Goal: Find contact information: Find contact information

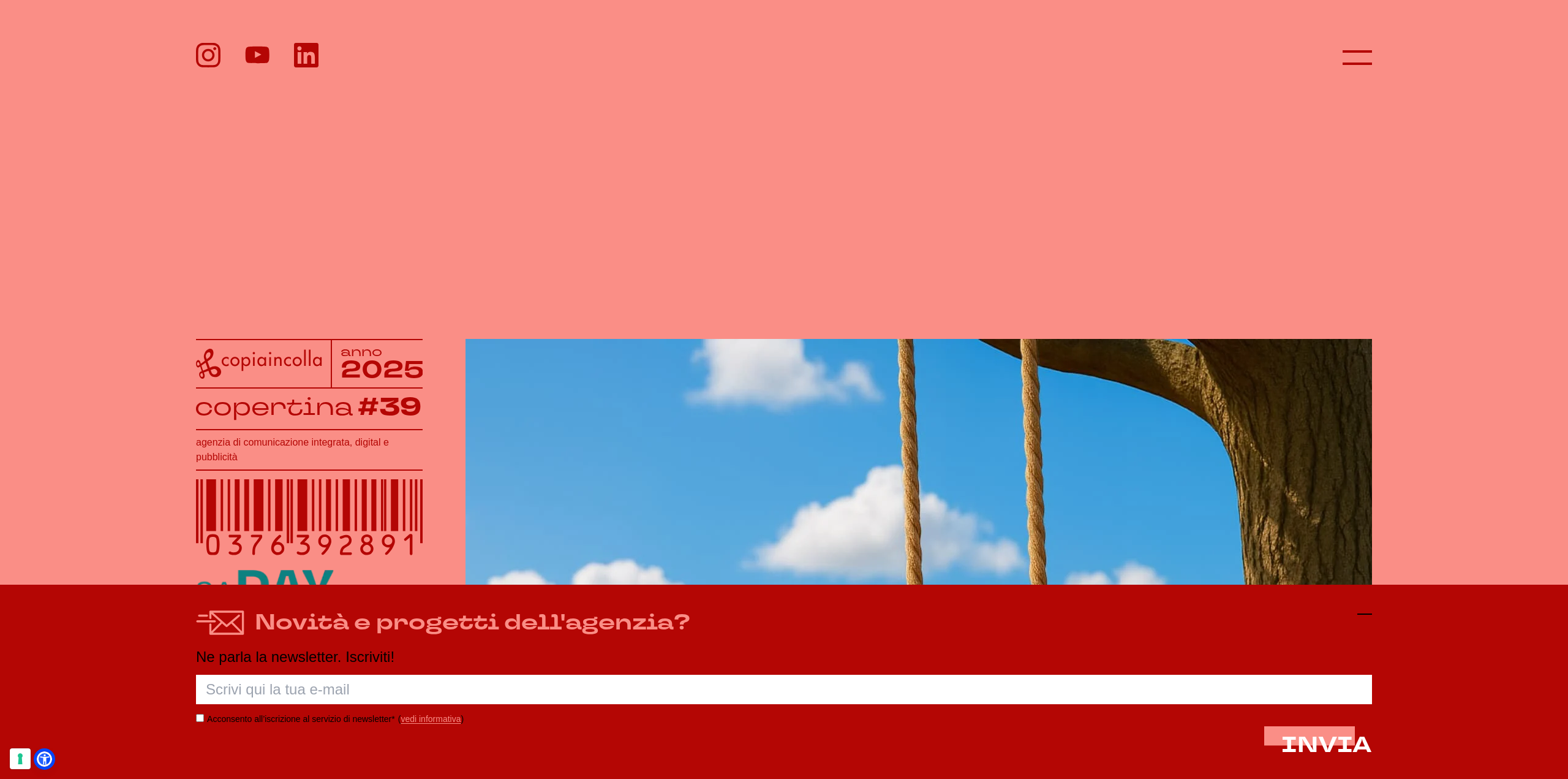
click at [1358, 615] on icon at bounding box center [1364, 614] width 14 height 14
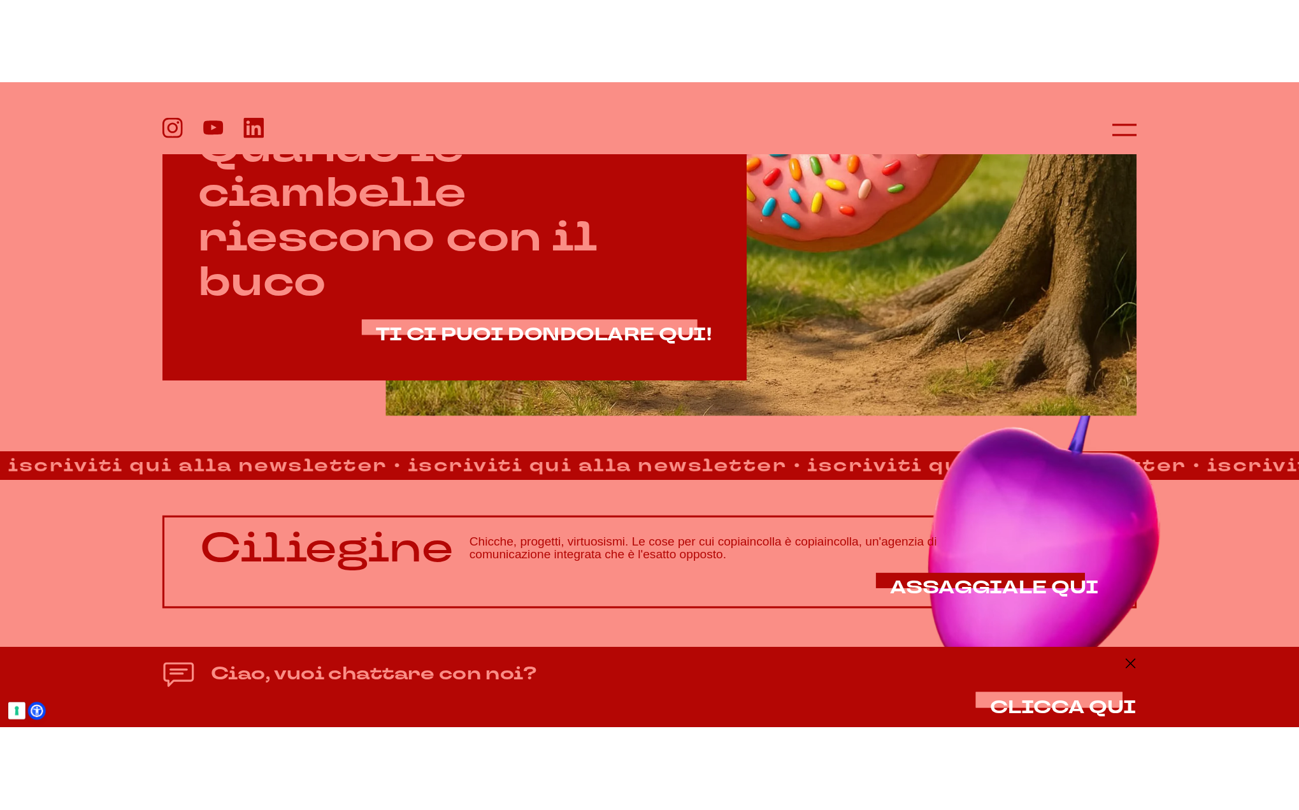
scroll to position [948, 0]
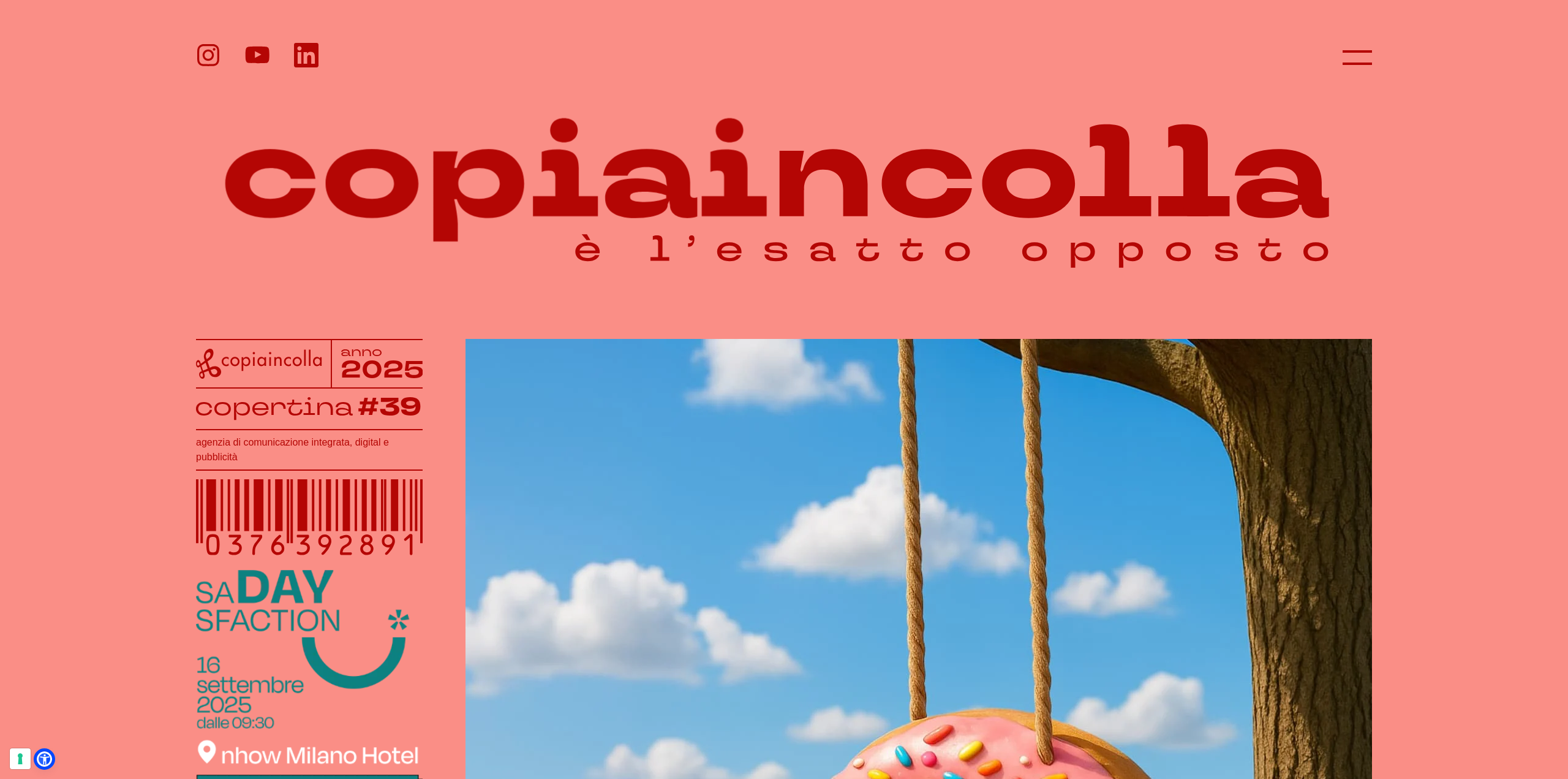
click at [212, 54] on icon at bounding box center [208, 55] width 11 height 11
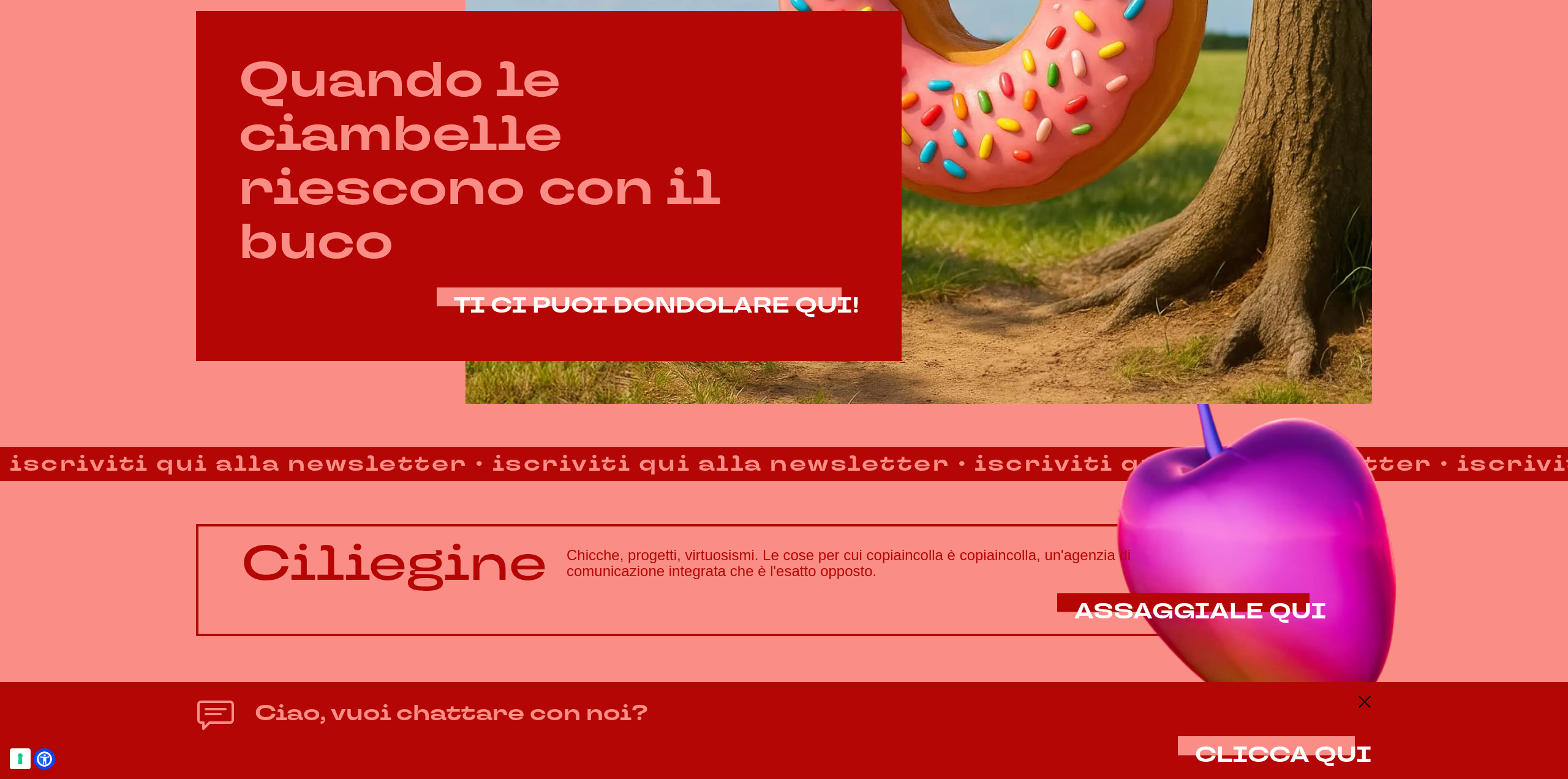
scroll to position [953, 0]
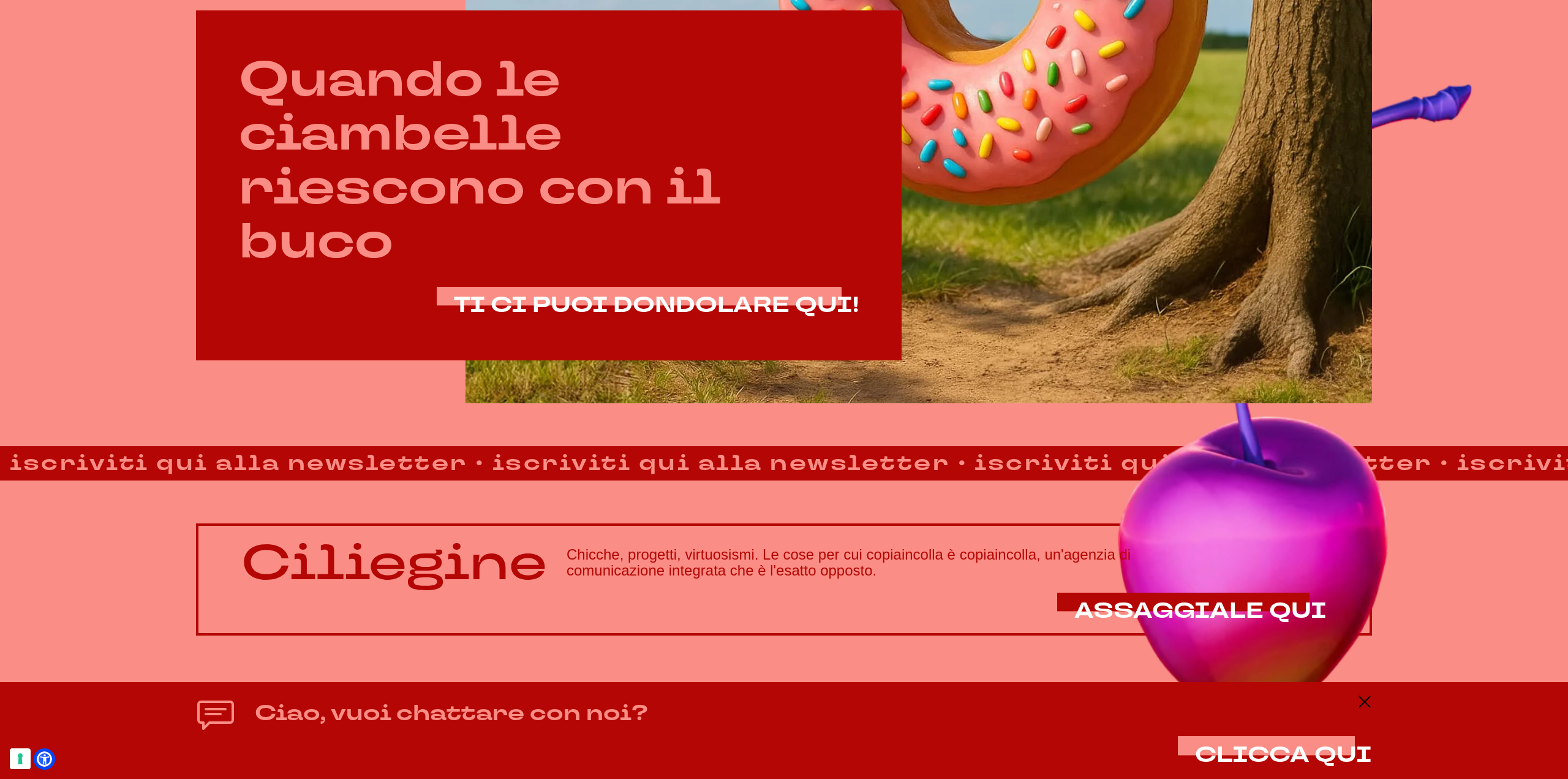
click at [620, 716] on h4 "Ciao, vuoi chattare con noi?" at bounding box center [451, 714] width 393 height 33
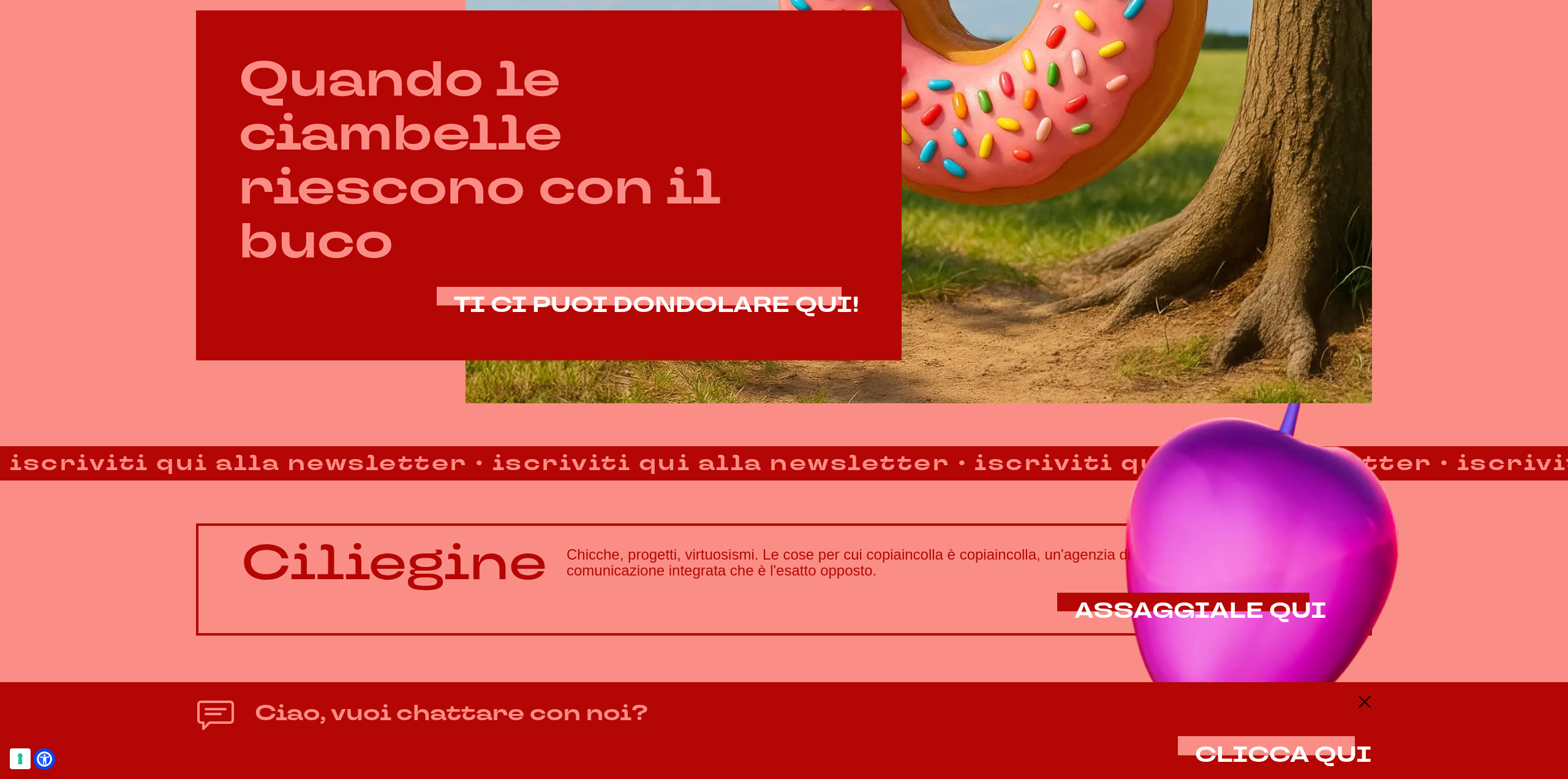
click at [1248, 692] on div "Ciao, vuoi chattare con noi? CLICCA QUI" at bounding box center [784, 730] width 1568 height 97
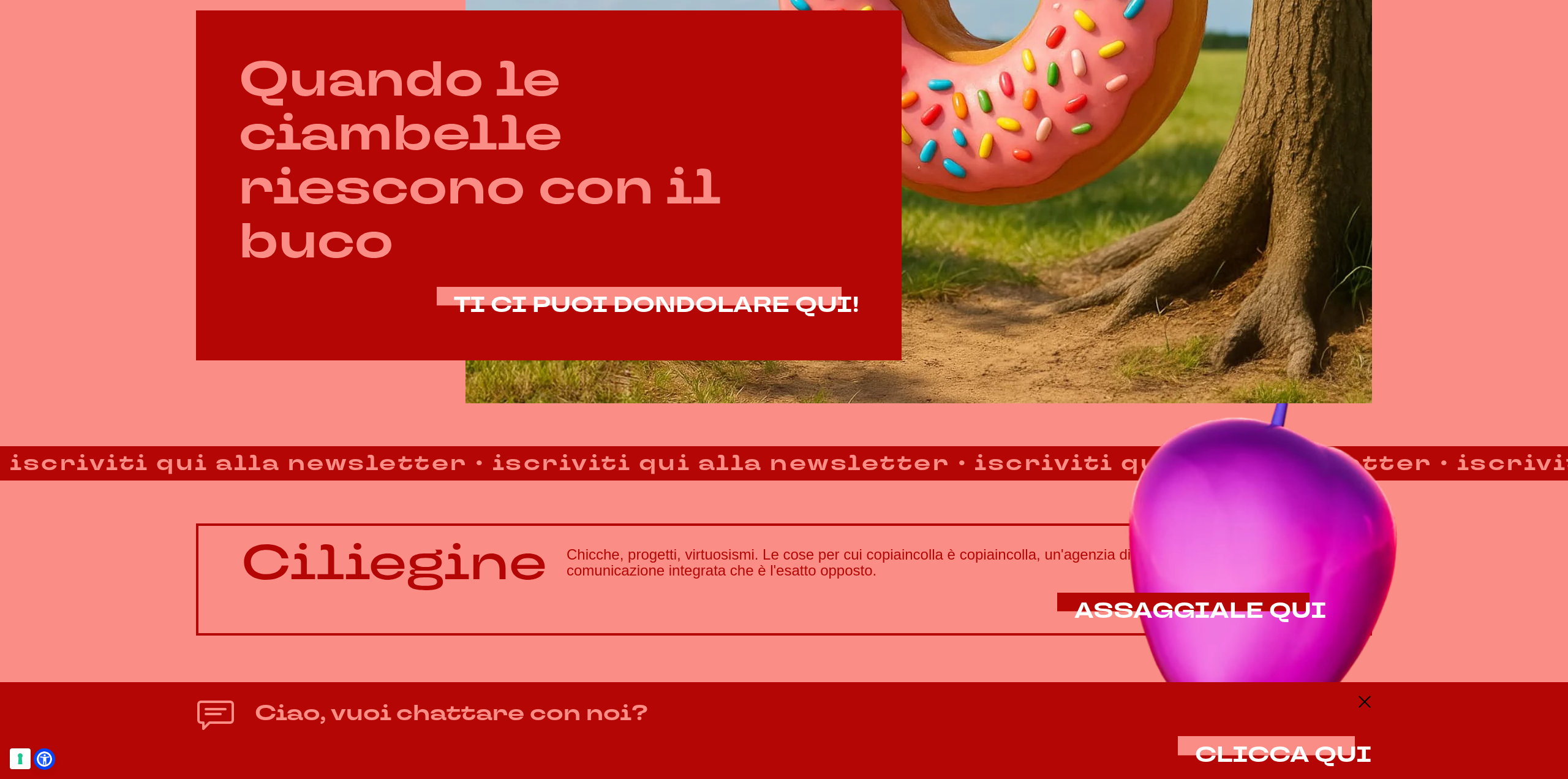
click at [1248, 711] on div "Ciao, vuoi chattare con noi? CLICCA QUI" at bounding box center [784, 730] width 1568 height 97
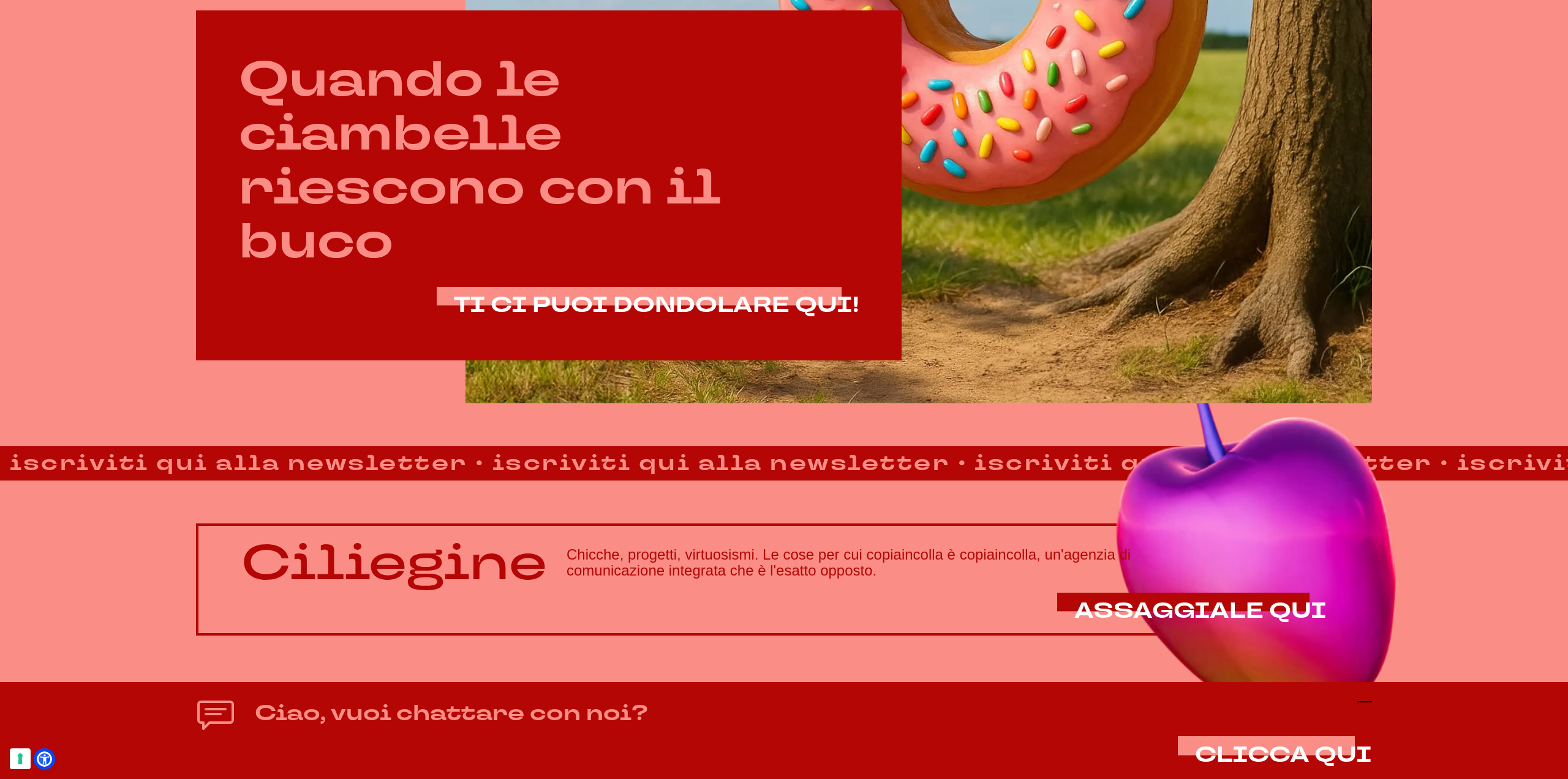
click at [1248, 708] on icon at bounding box center [1364, 701] width 14 height 14
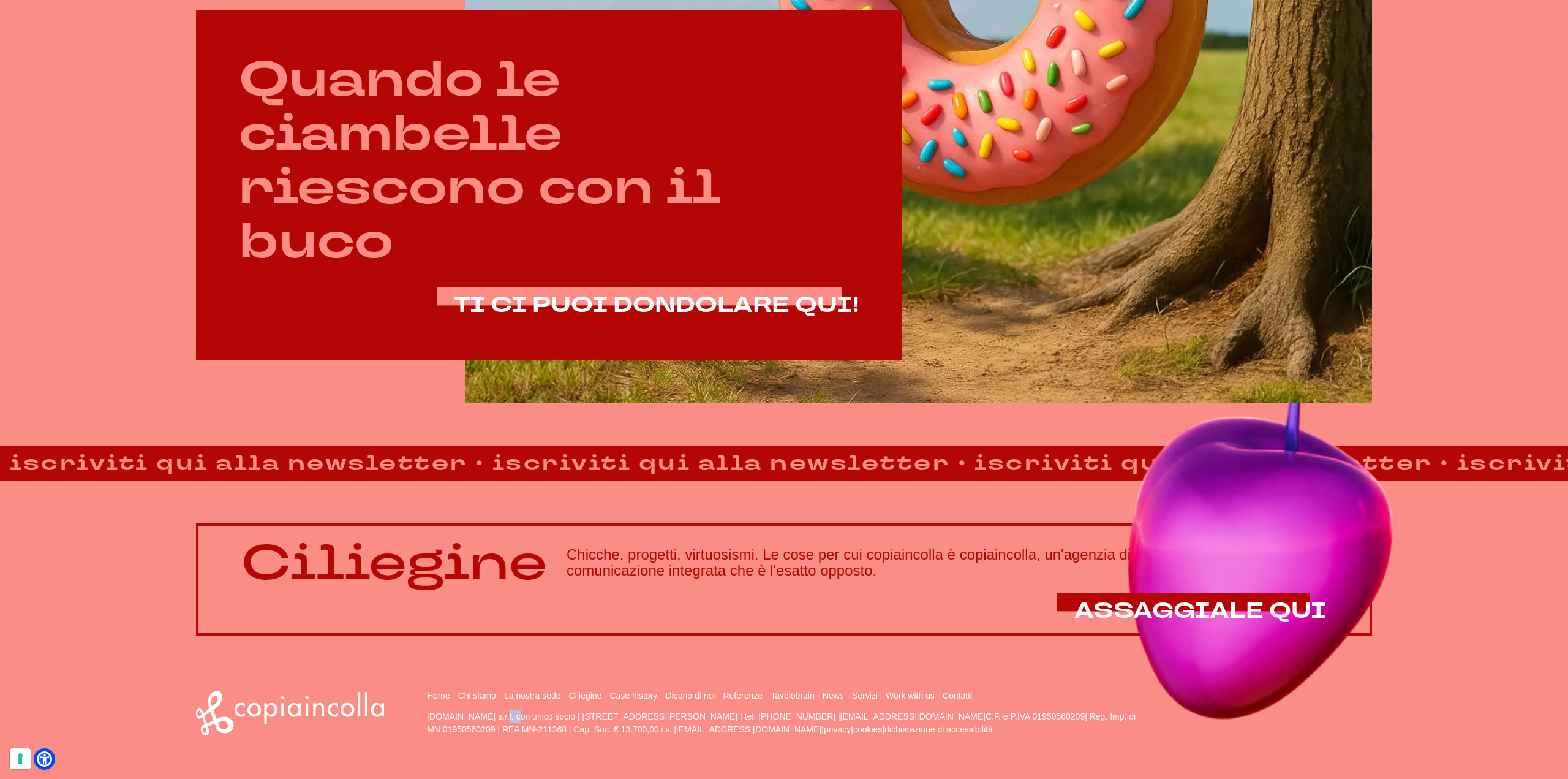
drag, startPoint x: 430, startPoint y: 716, endPoint x: 445, endPoint y: 716, distance: 15.0
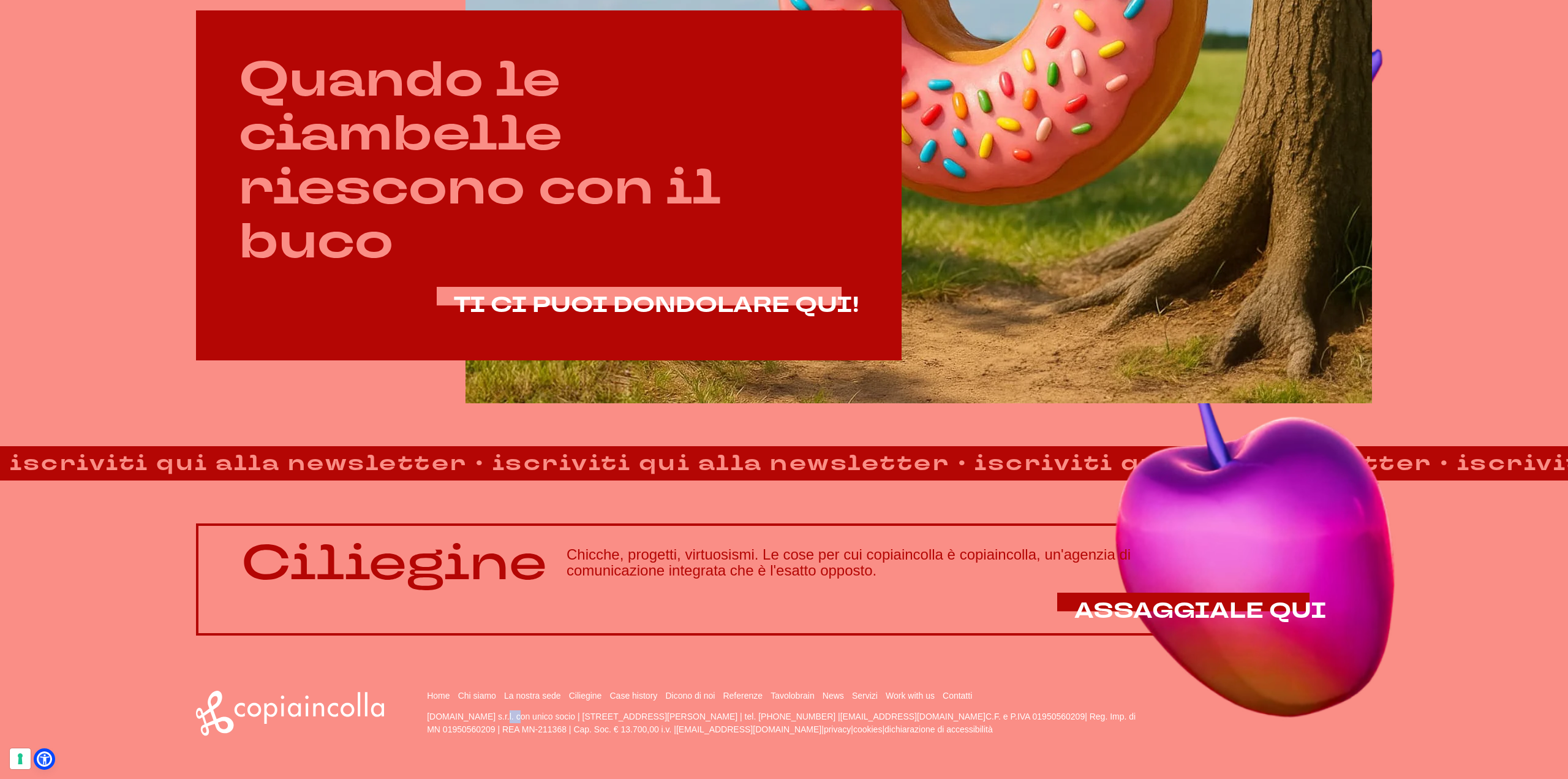
click at [445, 716] on p "[DOMAIN_NAME] s.r.l. con unico socio | [STREET_ADDRESS][PERSON_NAME] | tel. [PH…" at bounding box center [782, 722] width 709 height 26
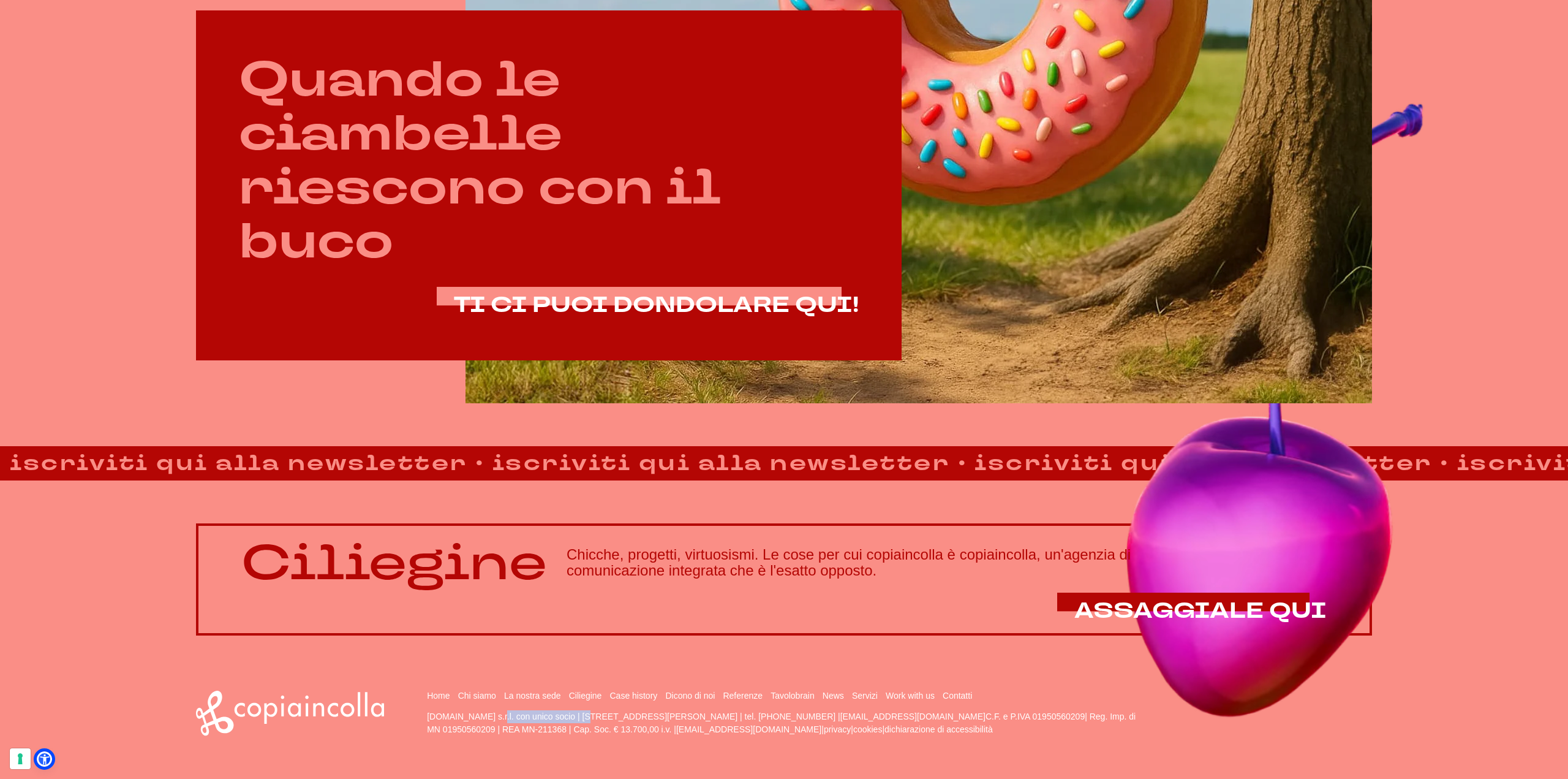
drag, startPoint x: 428, startPoint y: 716, endPoint x: 510, endPoint y: 717, distance: 82.0
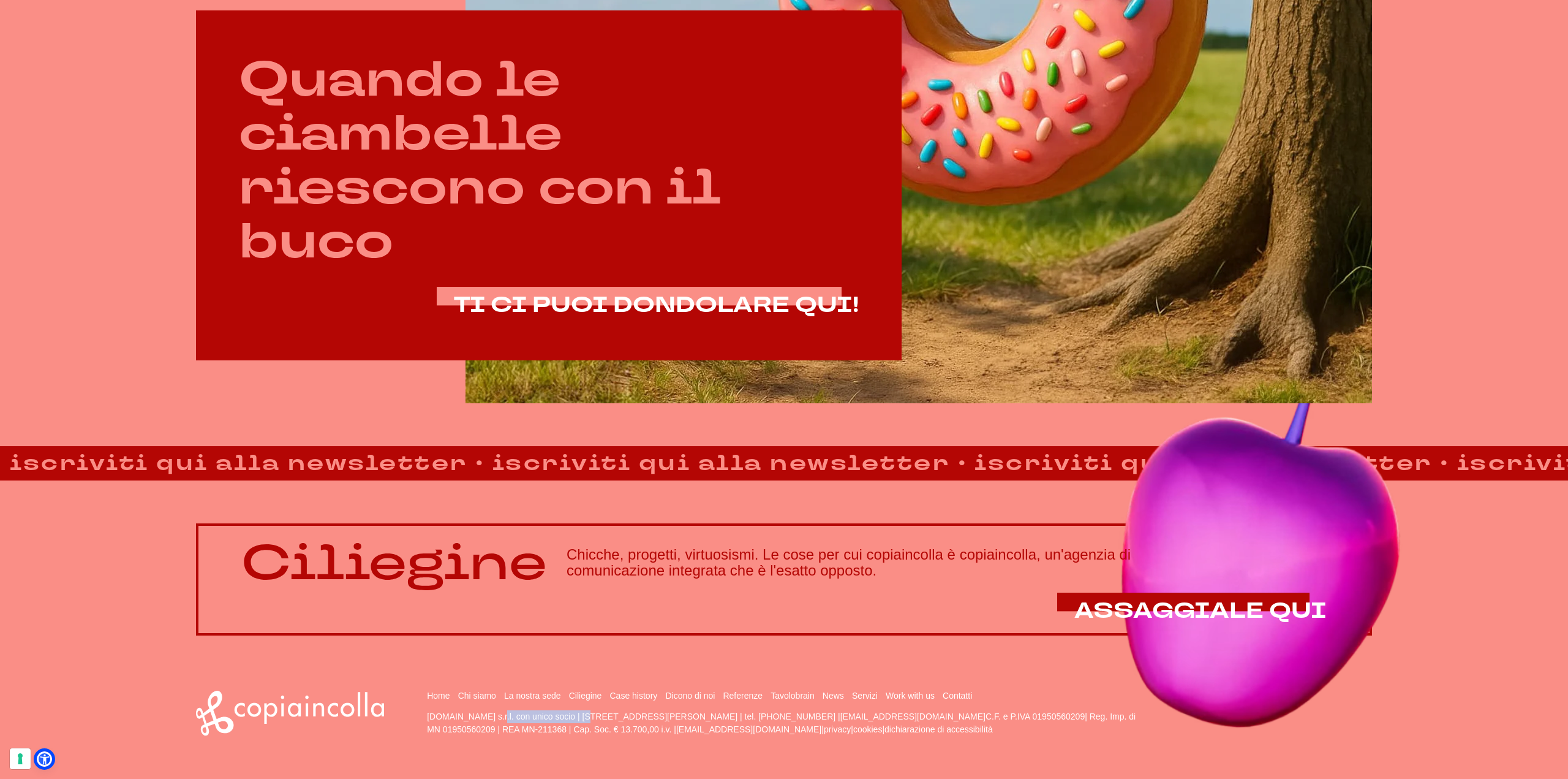
click at [510, 717] on p "[DOMAIN_NAME] s.r.l. con unico socio | [STREET_ADDRESS][PERSON_NAME] | tel. [PH…" at bounding box center [782, 722] width 709 height 26
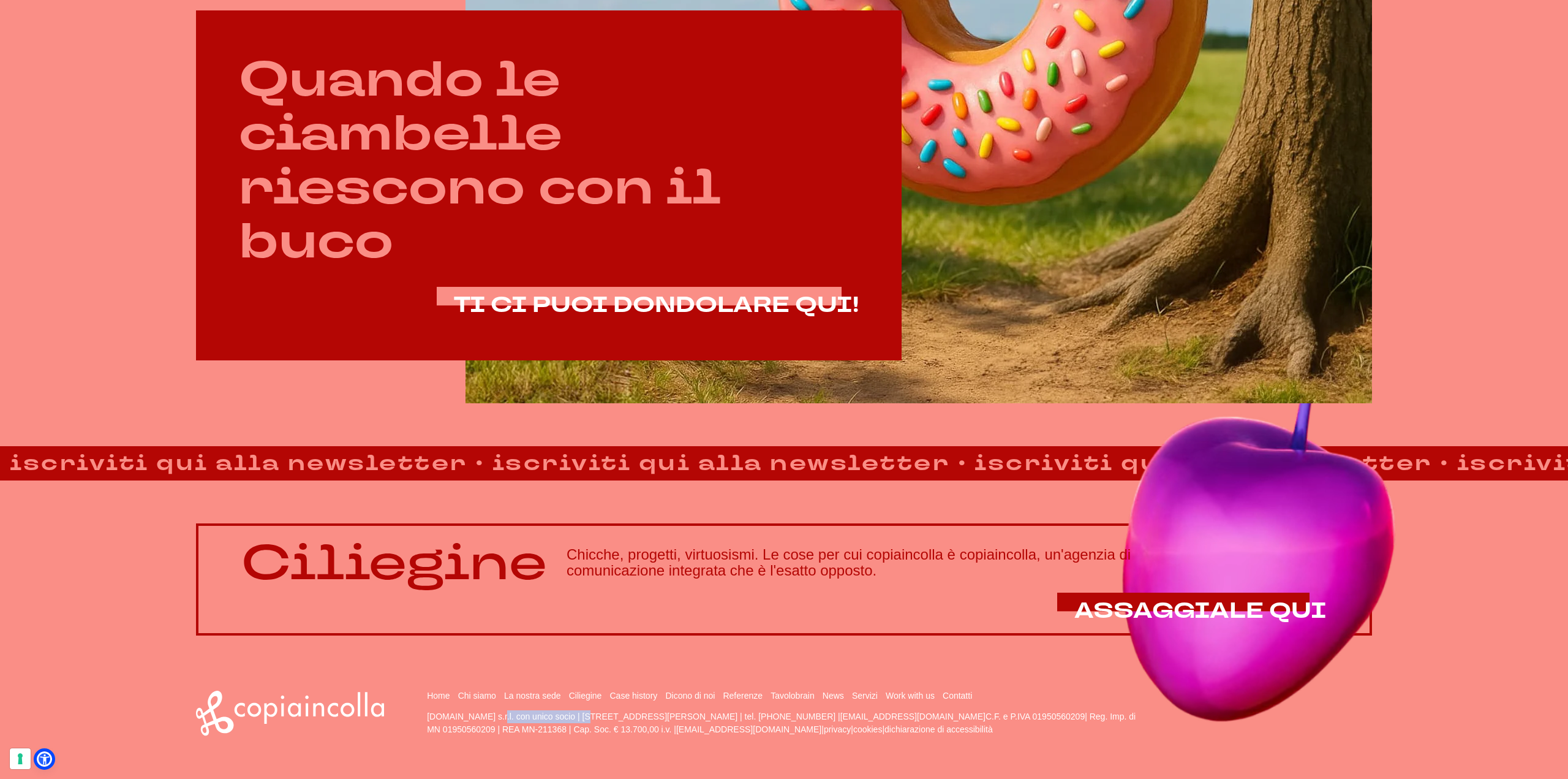
copy p "[DOMAIN_NAME] s.r.l."
